Goal: Task Accomplishment & Management: Manage account settings

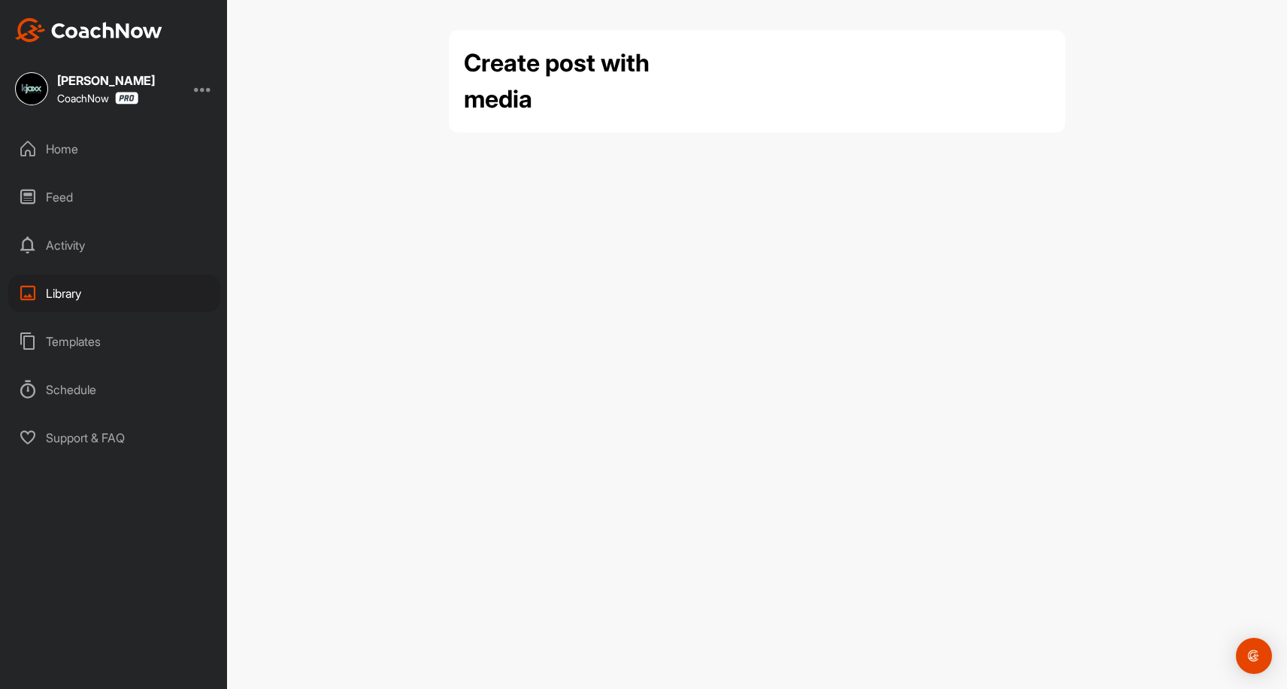
click at [68, 292] on div "Library" at bounding box center [114, 293] width 212 height 38
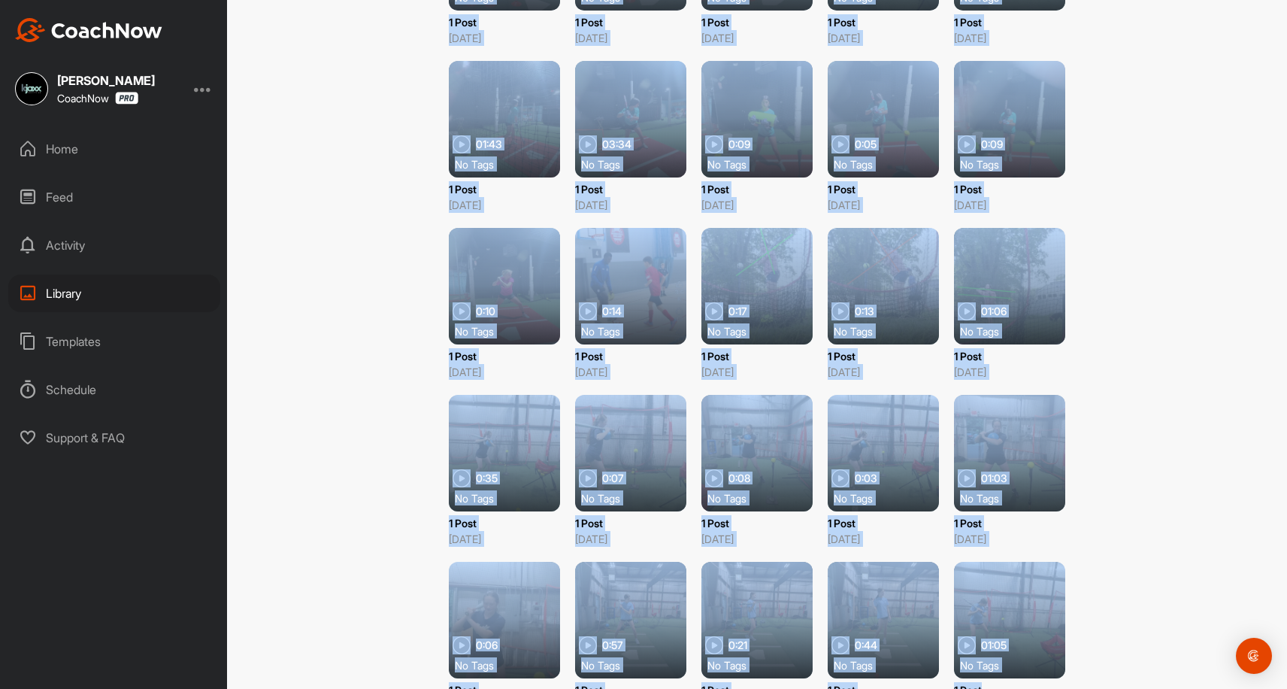
scroll to position [17472, 0]
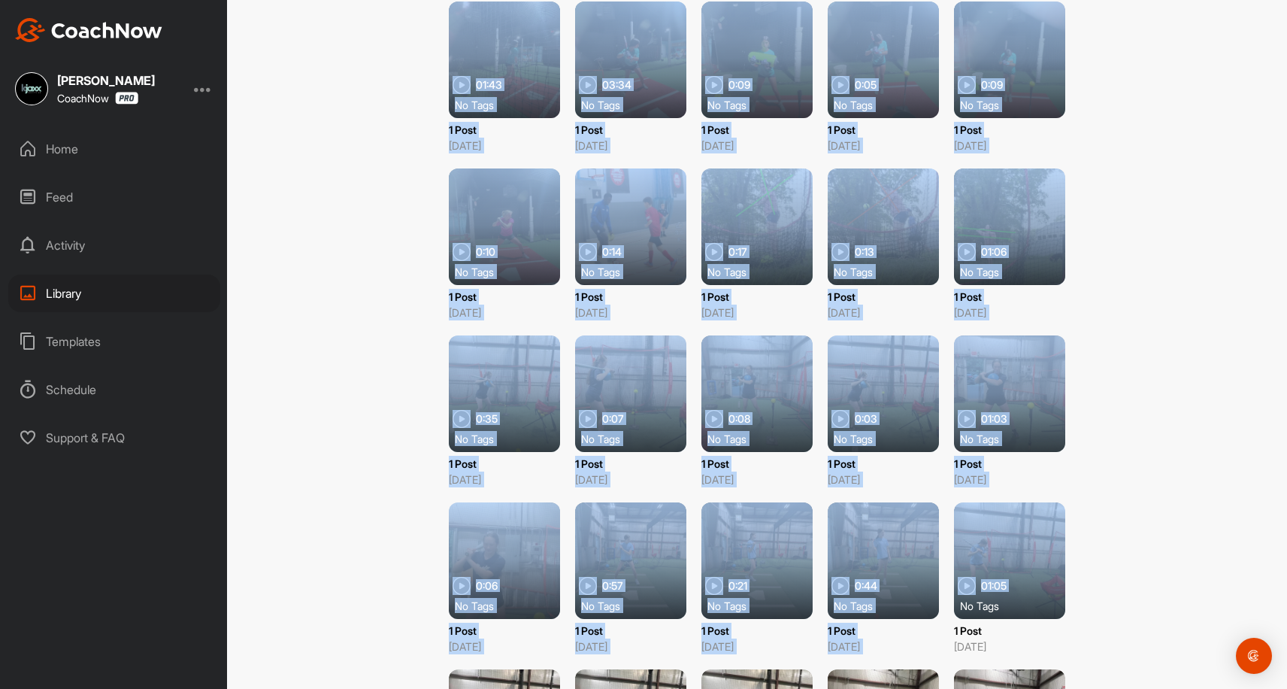
drag, startPoint x: 379, startPoint y: 109, endPoint x: 1112, endPoint y: 564, distance: 862.7
click at [1112, 564] on div "Library Upload Media Library Upload Media Filter Media Type Images Videos Audio…" at bounding box center [757, 344] width 1060 height 689
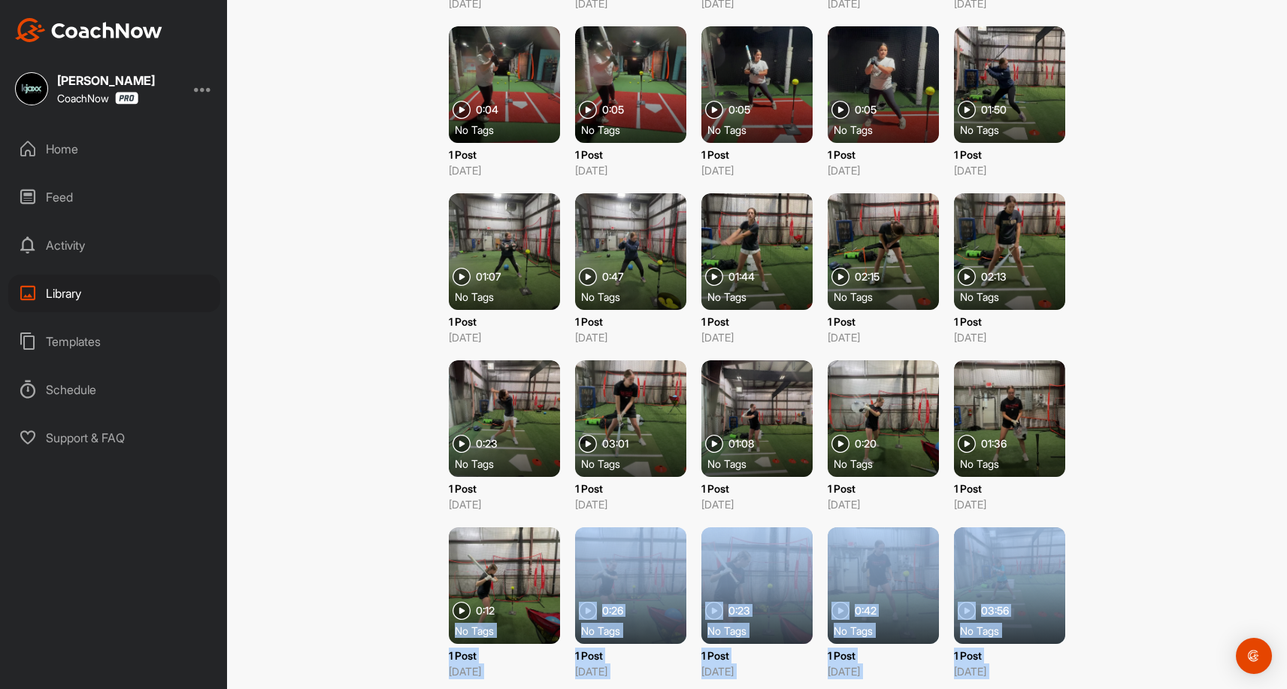
scroll to position [16438, 0]
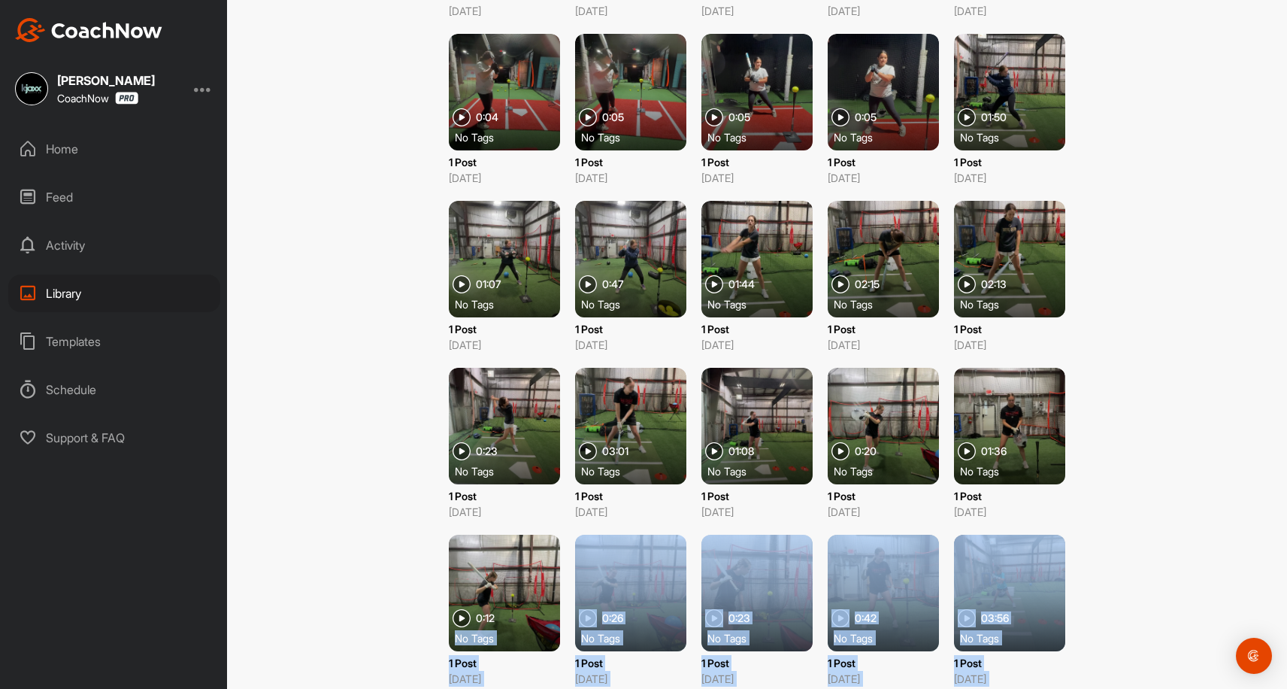
click at [1022, 580] on div at bounding box center [1009, 593] width 111 height 117
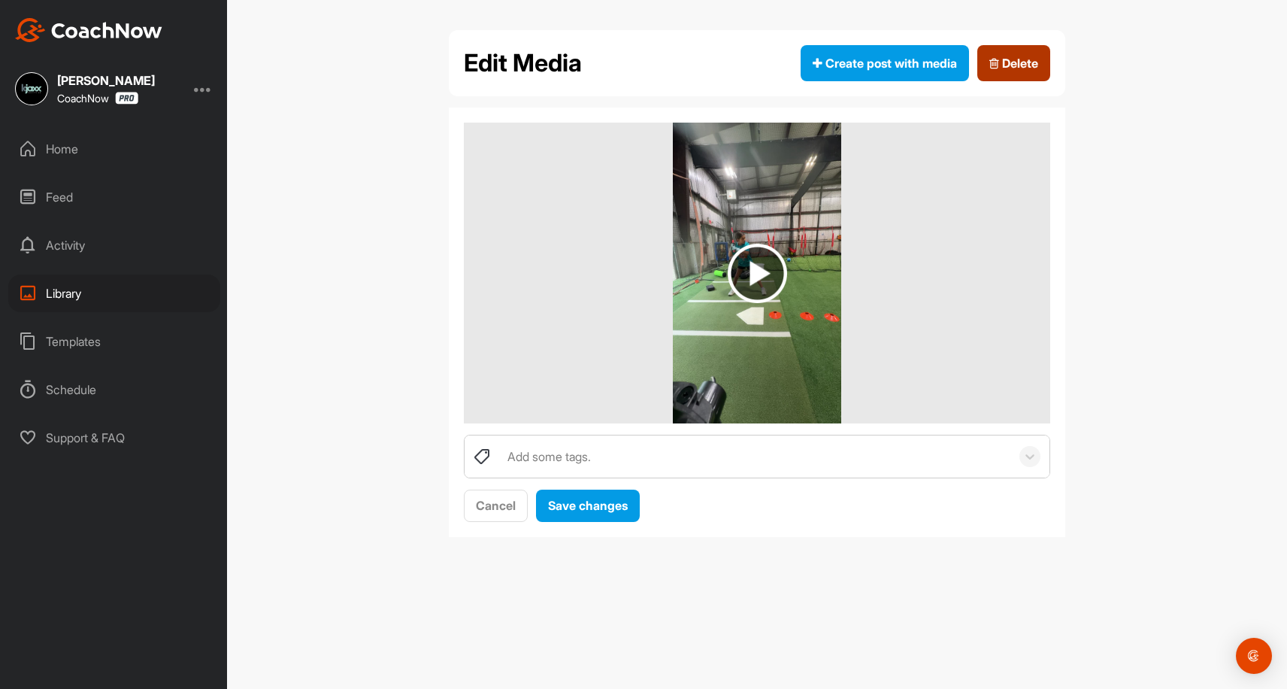
click at [1022, 60] on span "Delete" at bounding box center [1013, 63] width 49 height 18
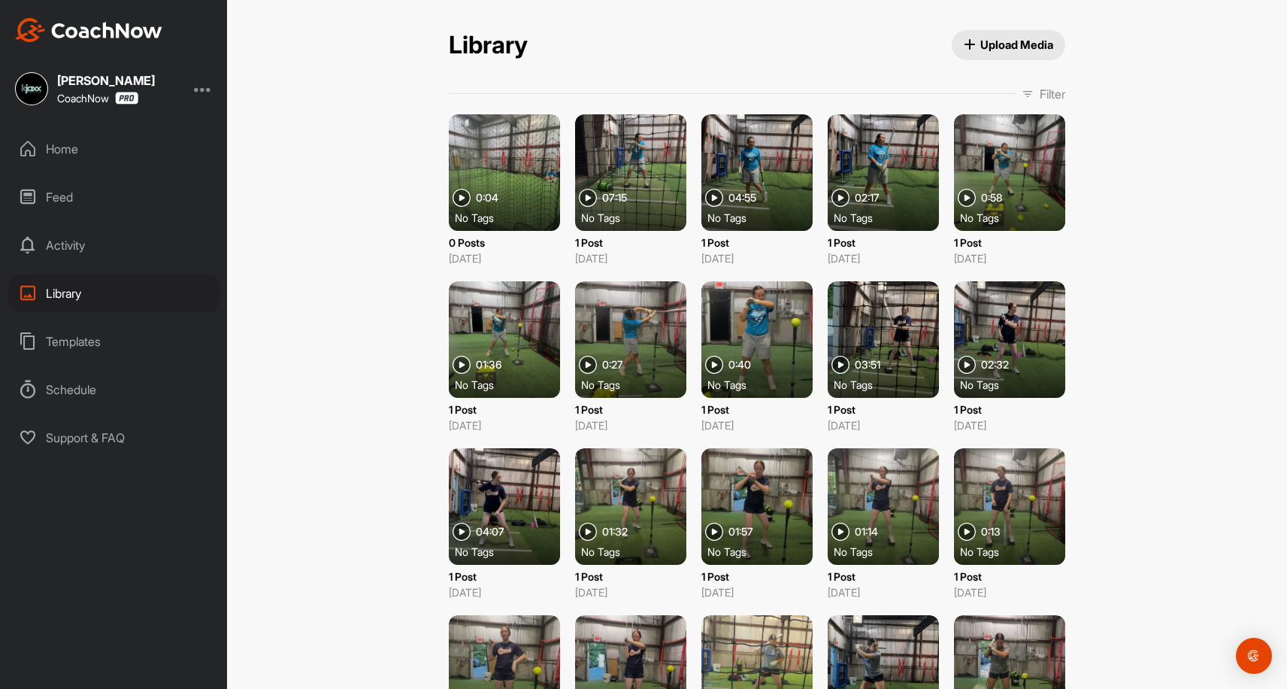
click at [510, 147] on div at bounding box center [504, 172] width 111 height 117
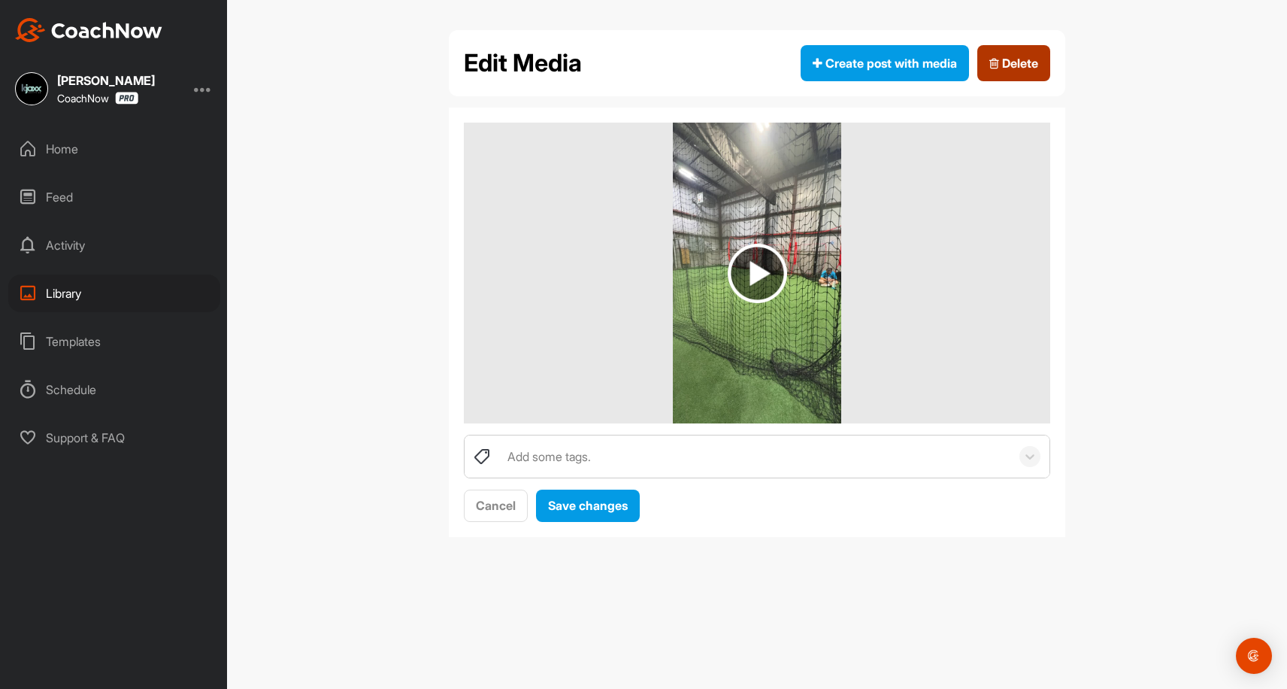
click at [1014, 71] on span "Delete" at bounding box center [1013, 63] width 49 height 18
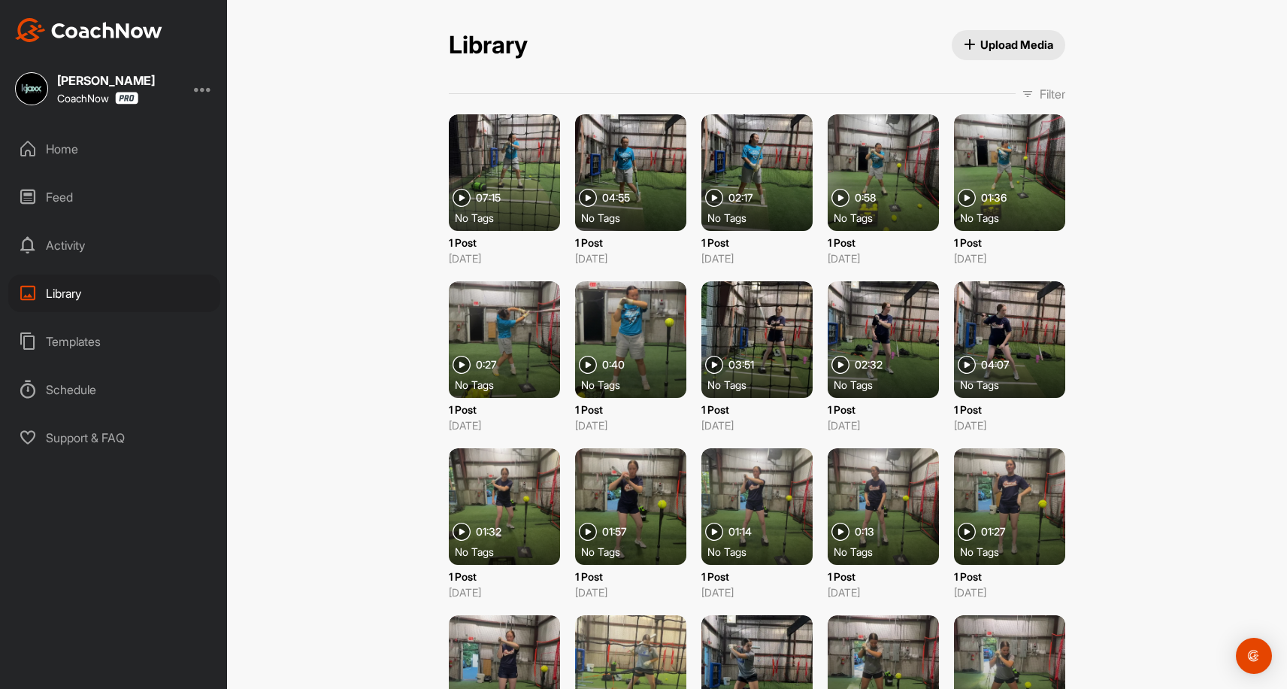
click at [532, 166] on div at bounding box center [504, 172] width 111 height 117
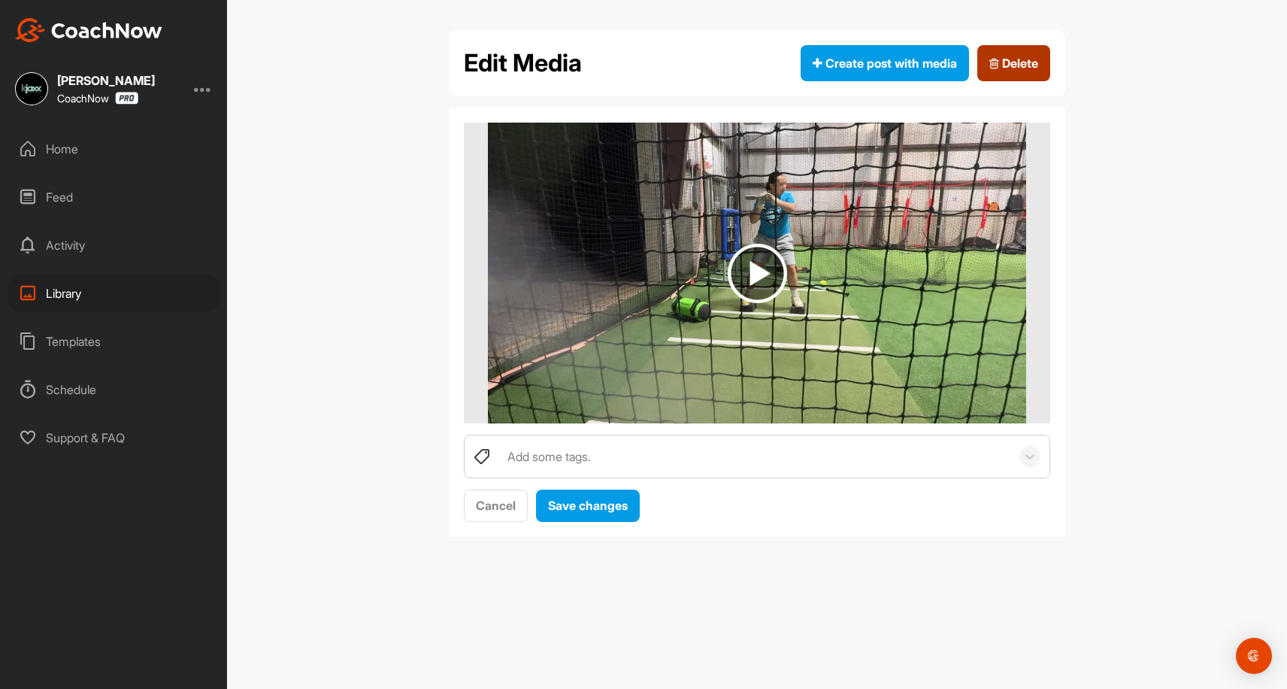
click at [1026, 61] on span "Delete" at bounding box center [1013, 63] width 49 height 18
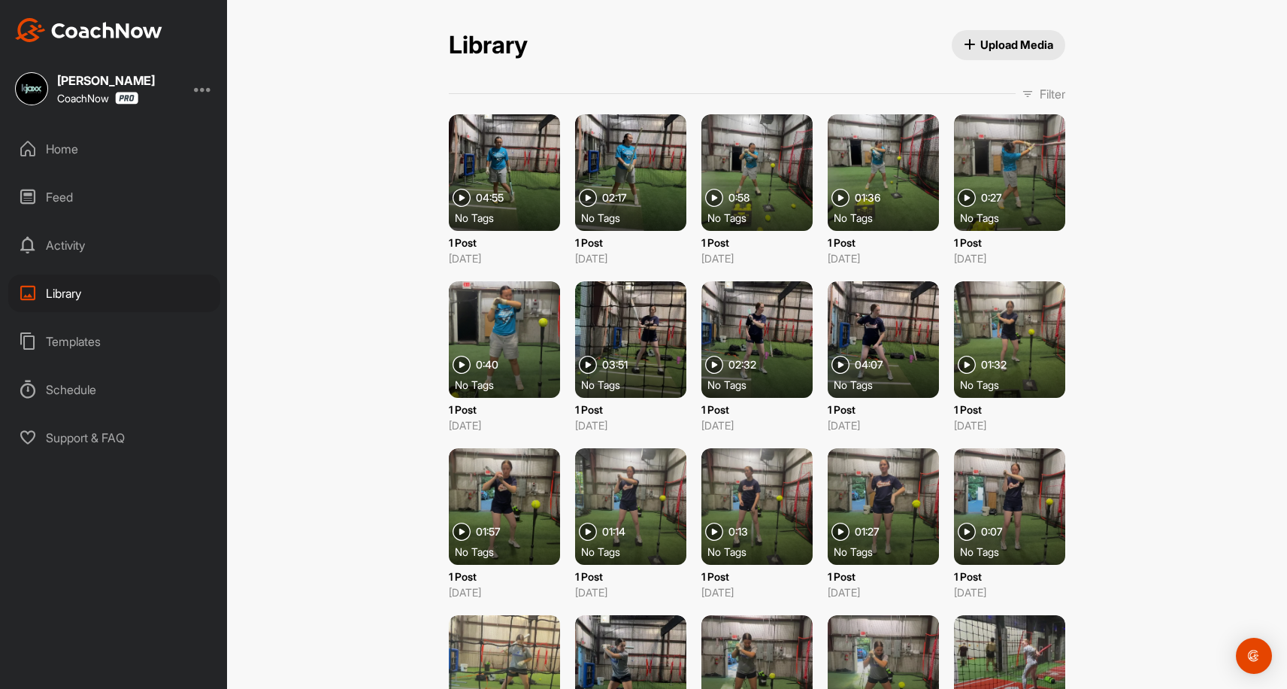
click at [530, 156] on div at bounding box center [504, 172] width 111 height 117
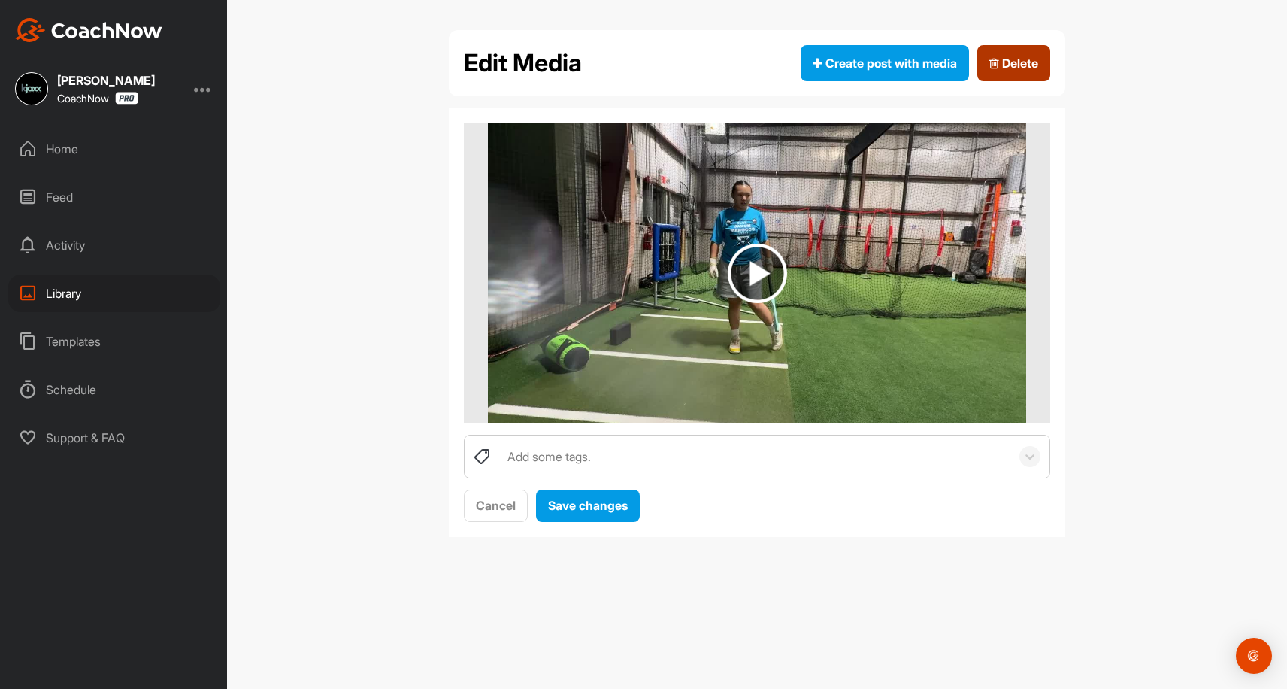
click at [1014, 65] on span "Delete" at bounding box center [1013, 63] width 49 height 18
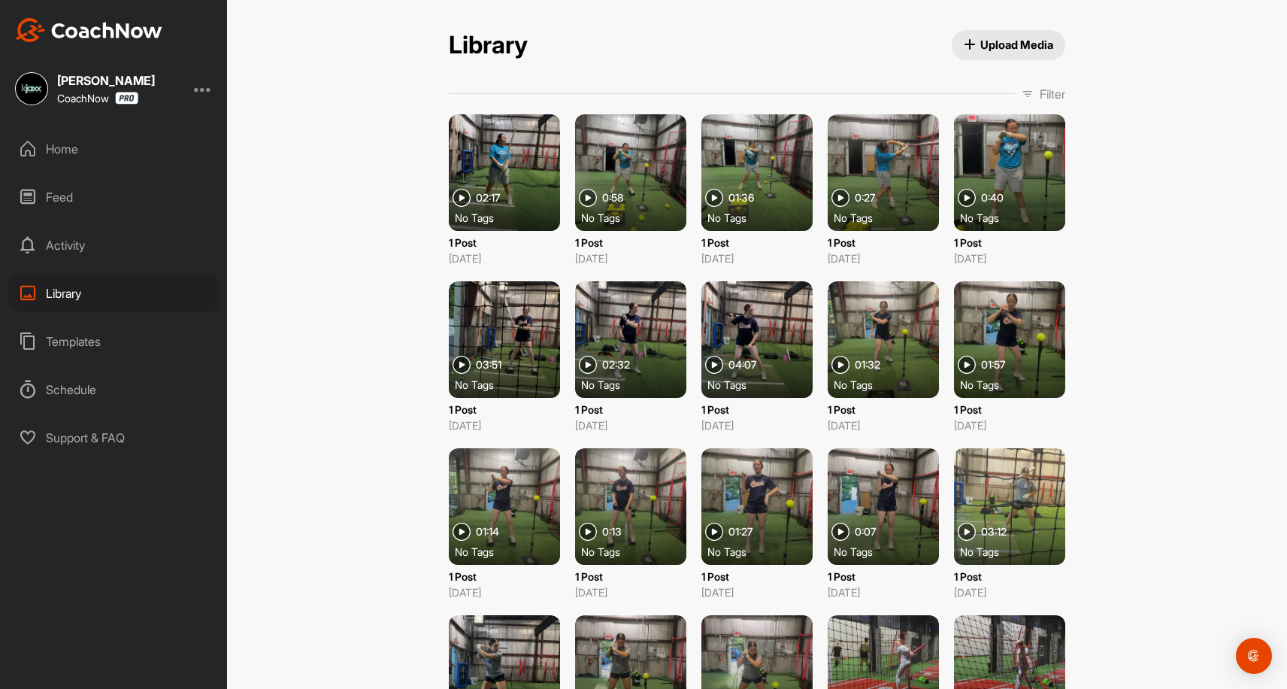
click at [541, 156] on div at bounding box center [504, 172] width 111 height 117
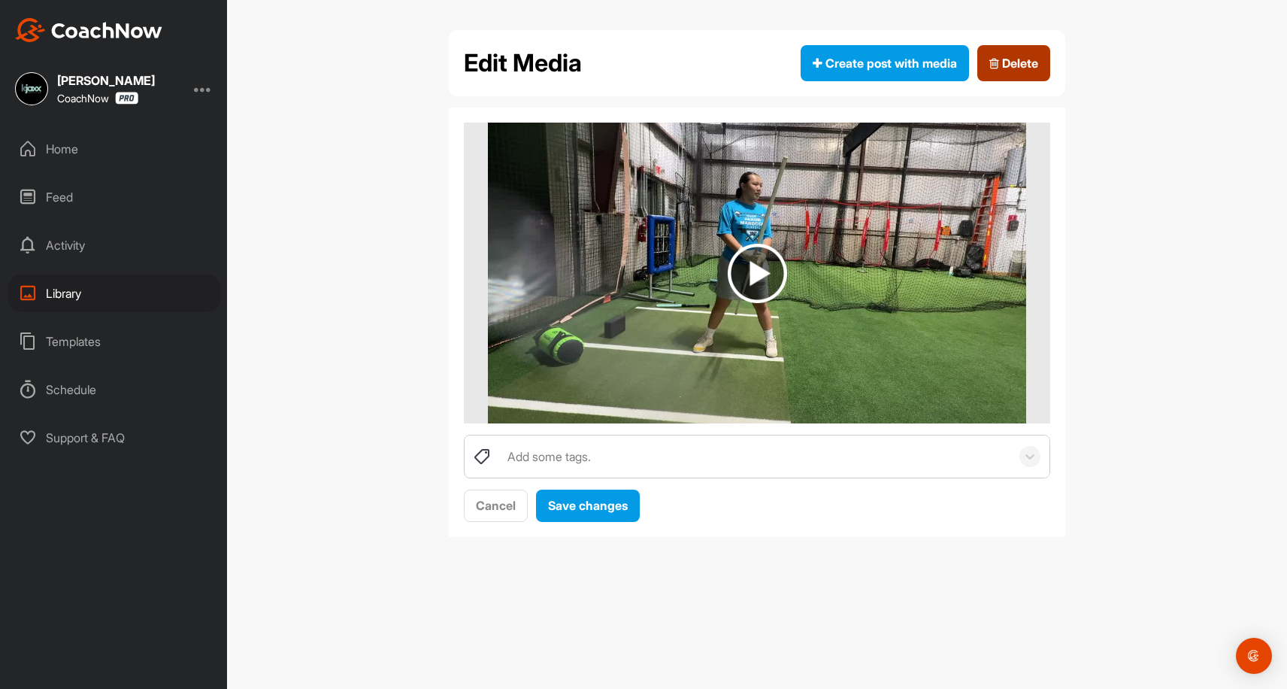
click at [1020, 59] on span "Delete" at bounding box center [1013, 63] width 49 height 18
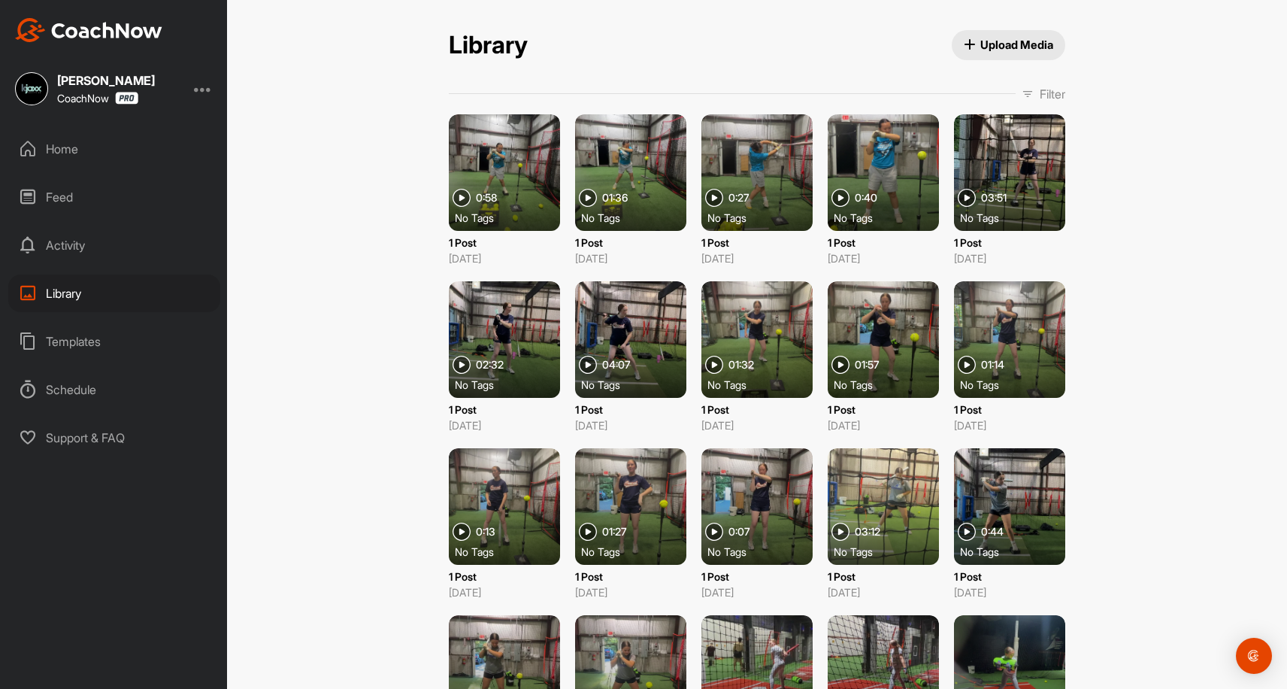
click at [517, 183] on div at bounding box center [504, 172] width 111 height 117
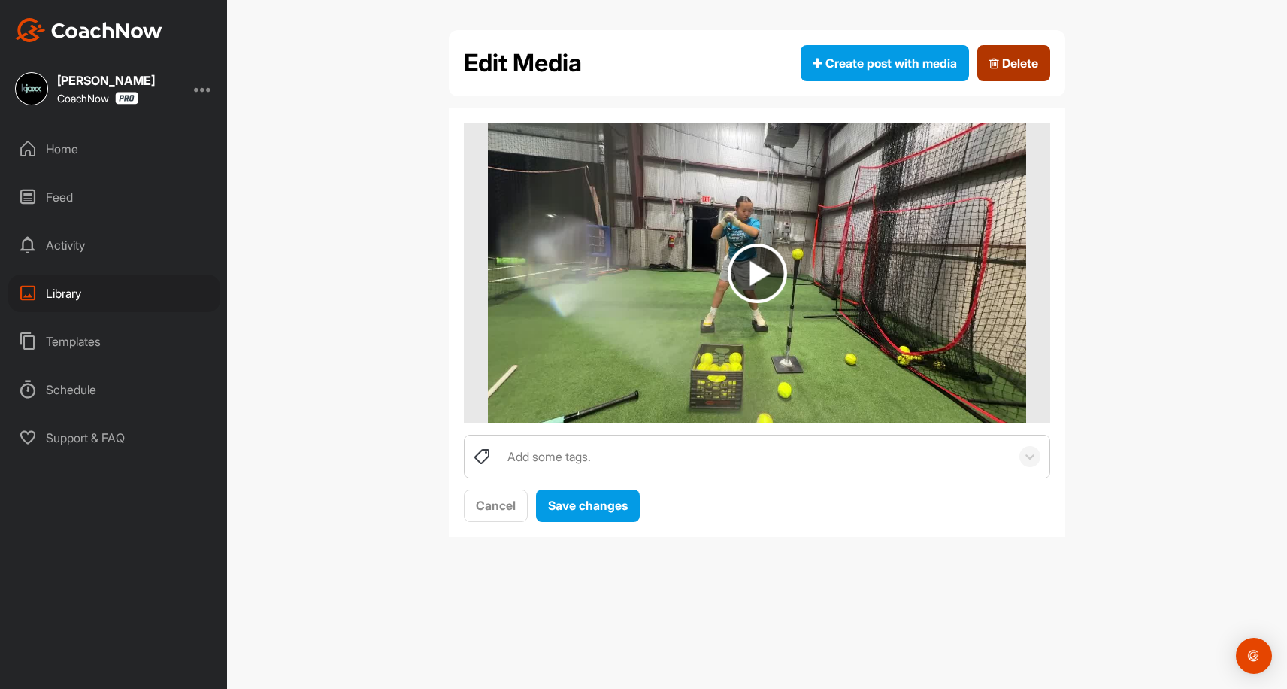
click at [1009, 64] on span "Delete" at bounding box center [1013, 63] width 49 height 18
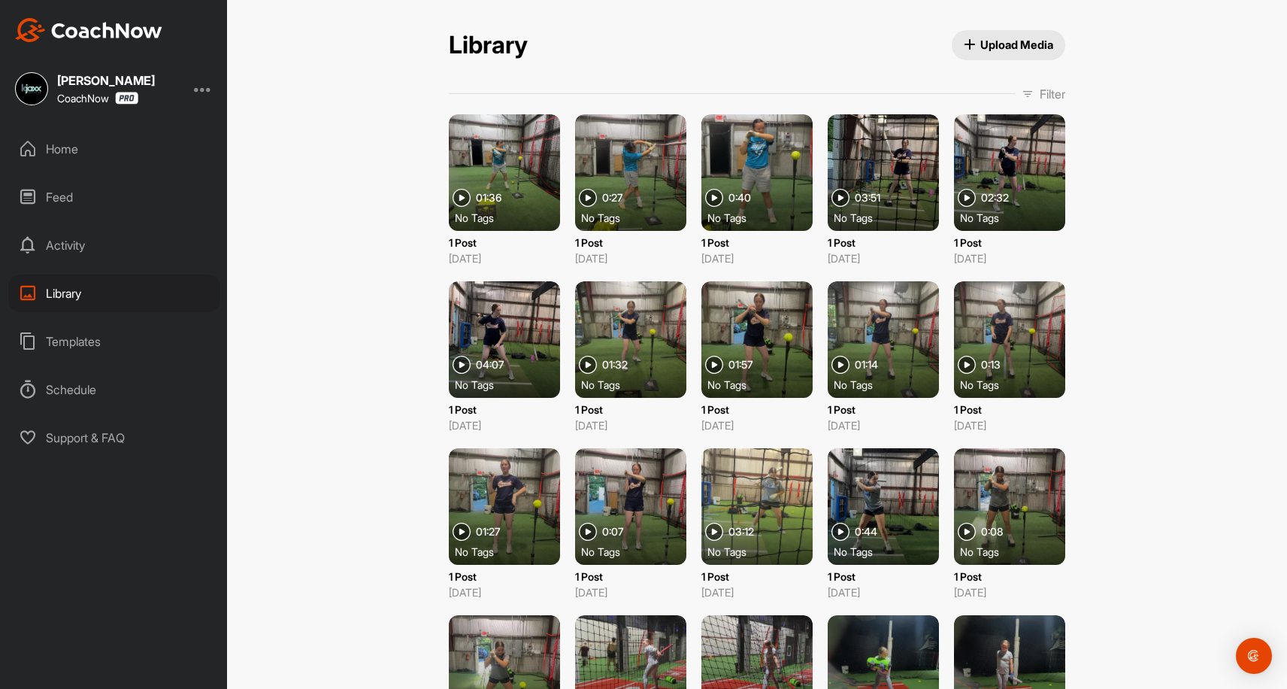
click at [488, 150] on div at bounding box center [504, 172] width 111 height 117
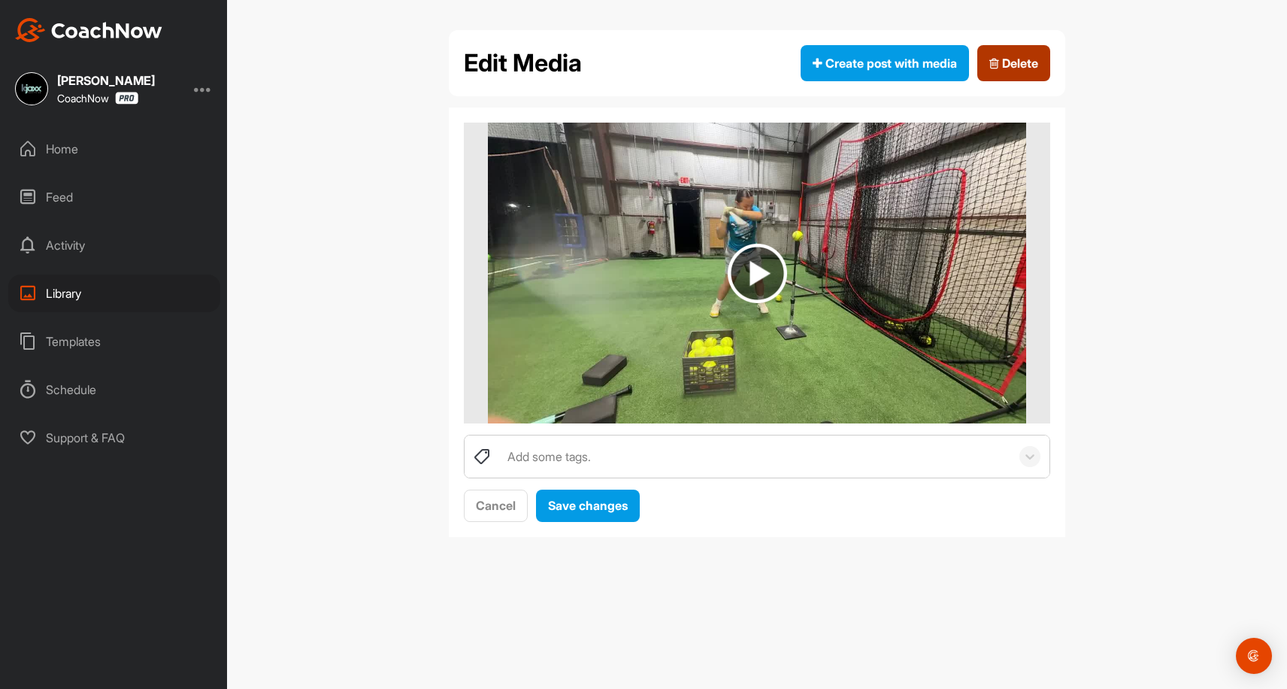
click at [1007, 56] on span "Delete" at bounding box center [1013, 63] width 49 height 18
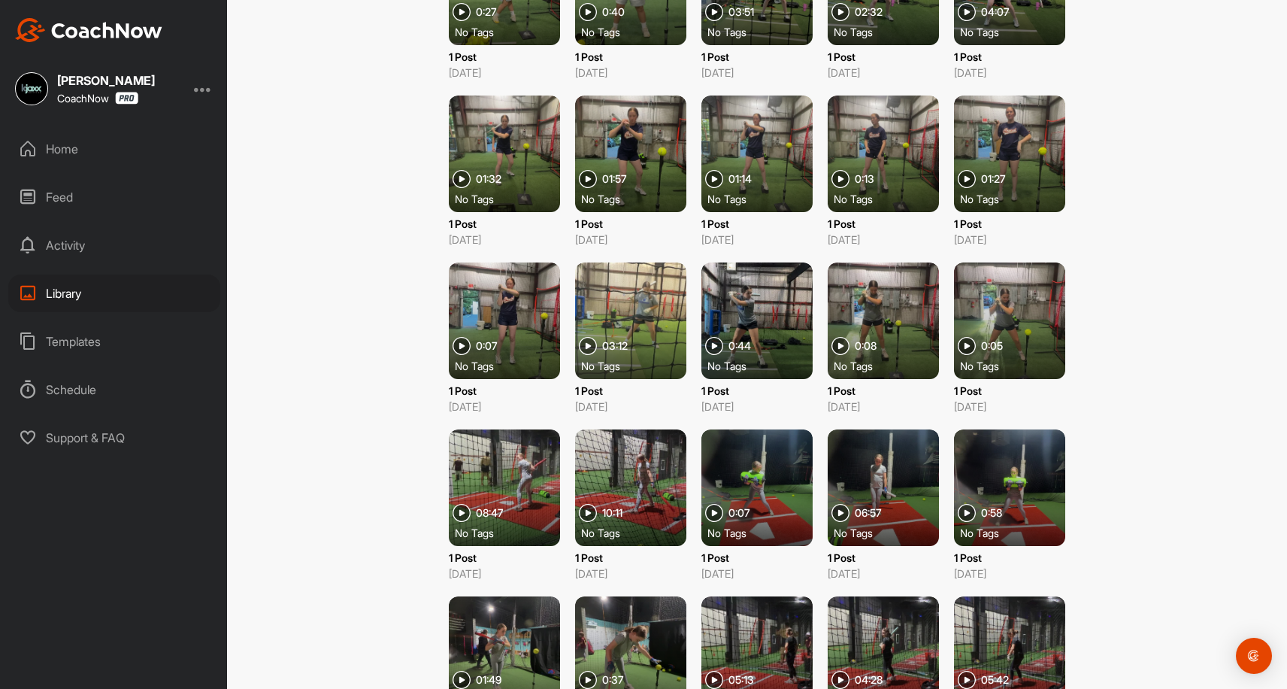
scroll to position [222, 0]
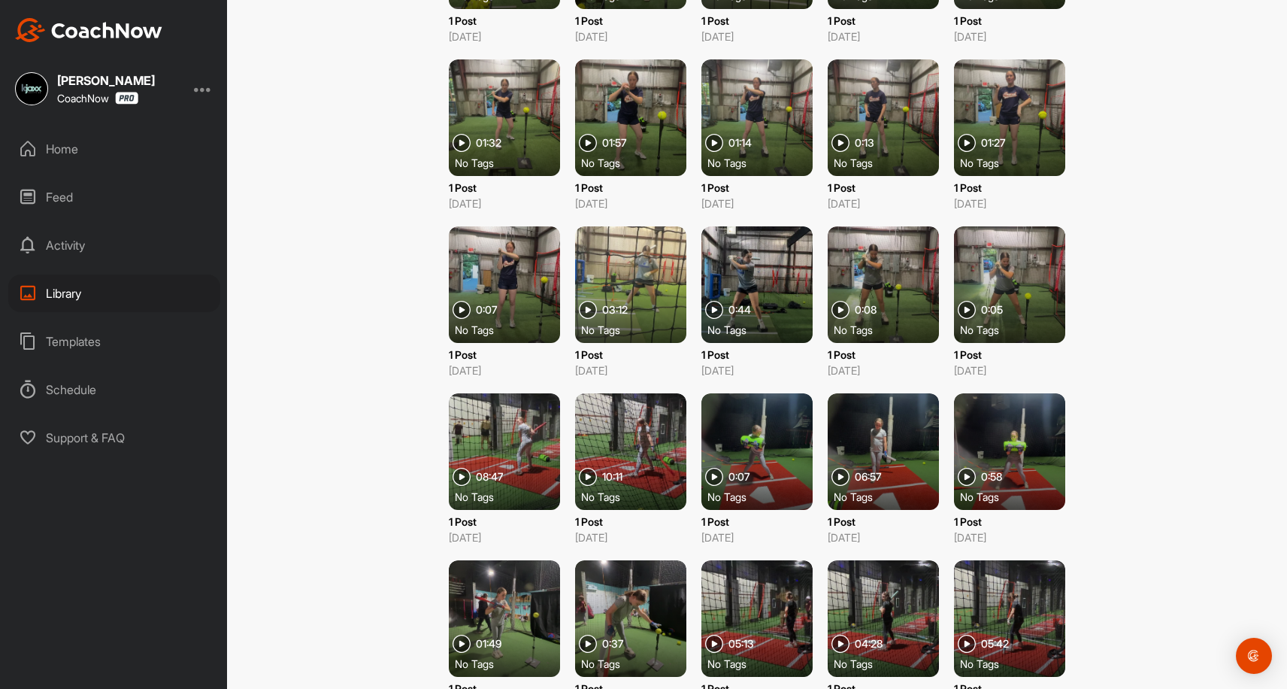
click at [491, 433] on div at bounding box center [504, 451] width 111 height 117
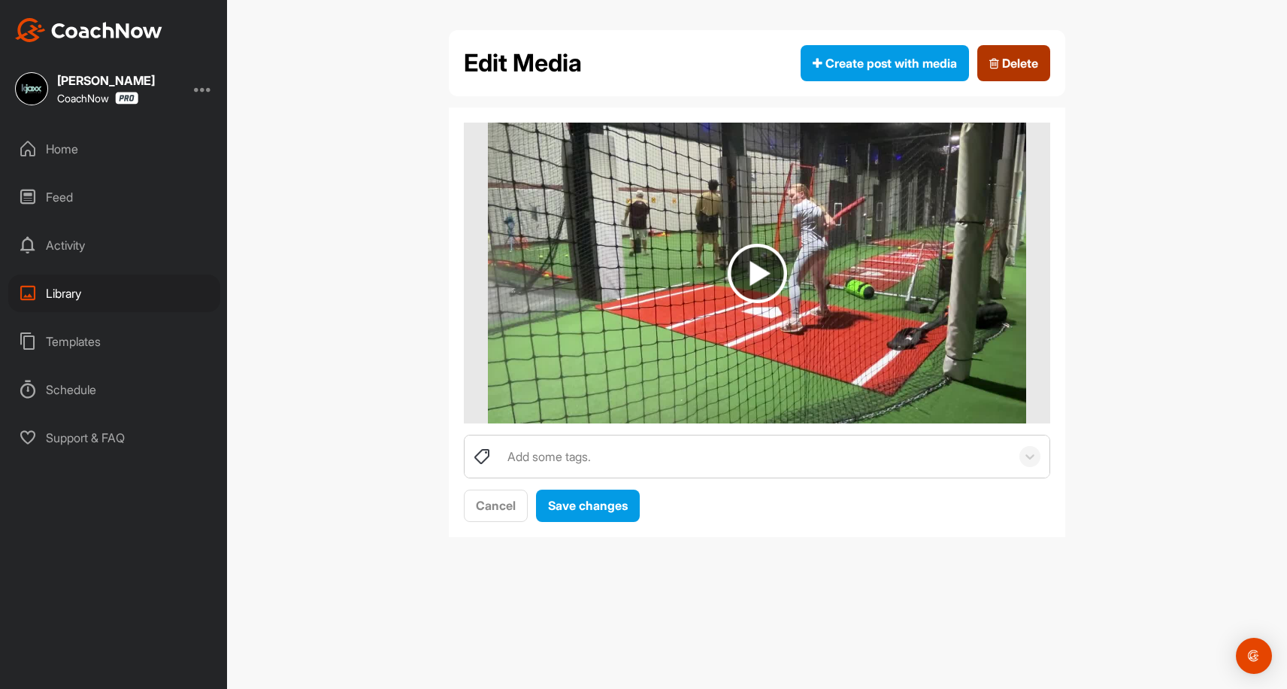
click at [1020, 67] on span "Delete" at bounding box center [1013, 63] width 49 height 18
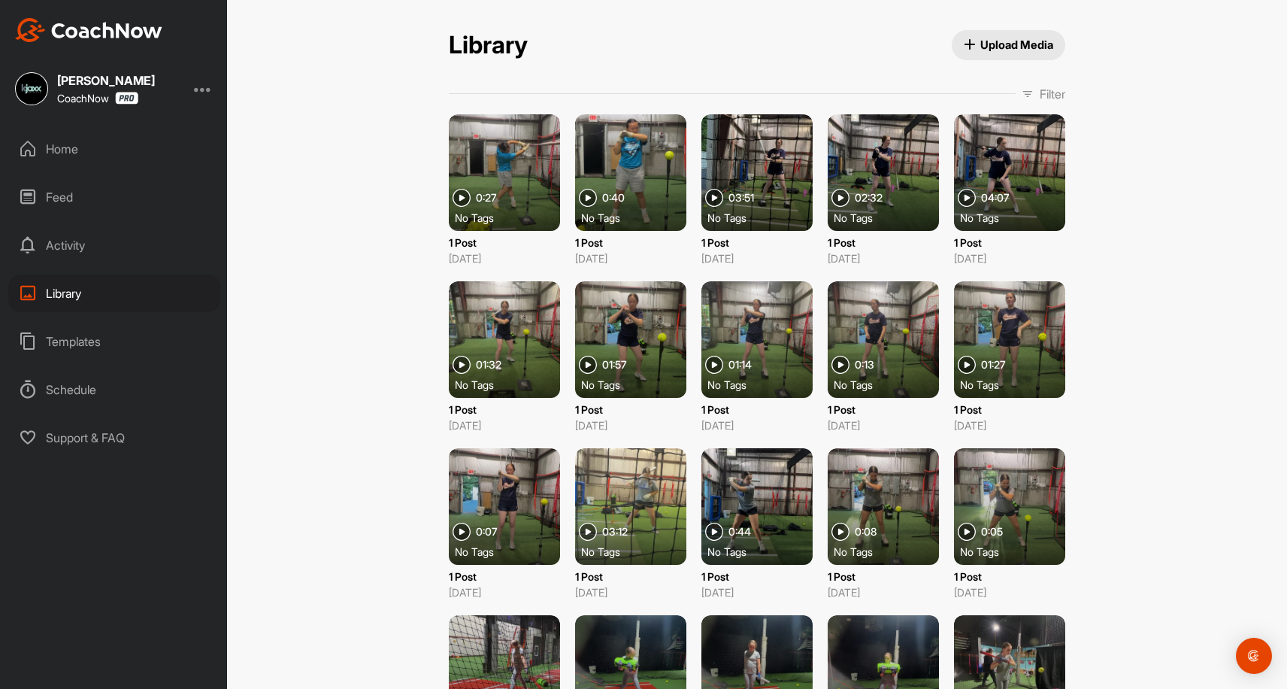
click at [527, 329] on div at bounding box center [504, 339] width 111 height 117
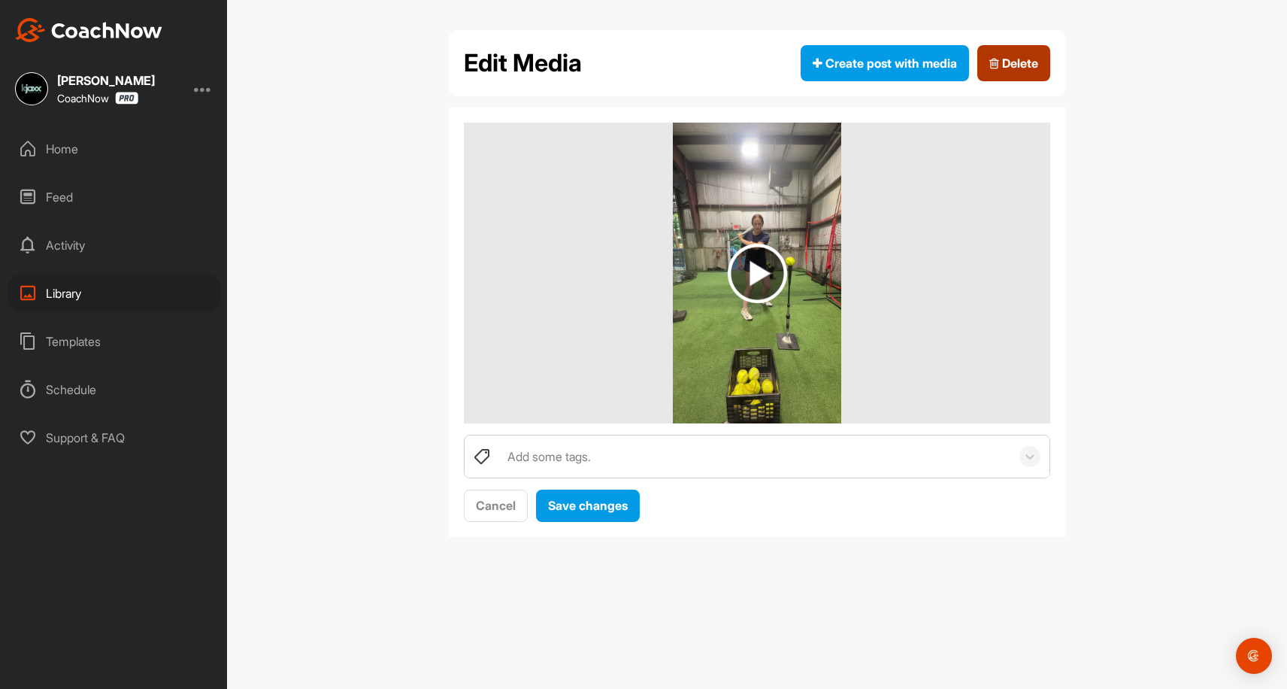
click at [1020, 55] on span "Delete" at bounding box center [1013, 63] width 49 height 18
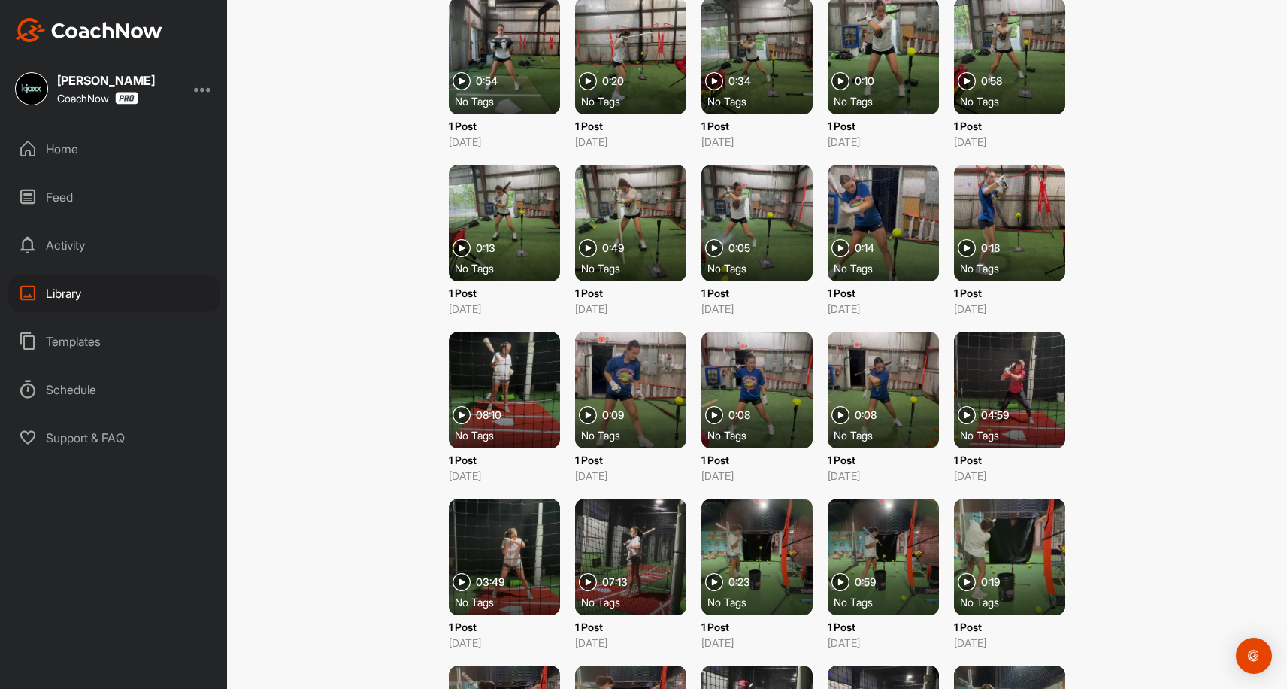
scroll to position [2795, 0]
